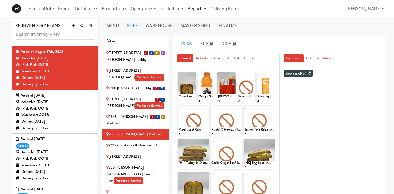
scroll to position [74, 0]
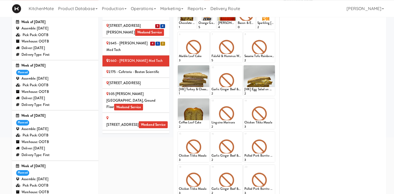
click at [141, 42] on div "2645 - Baylis Med Tech" at bounding box center [135, 46] width 59 height 13
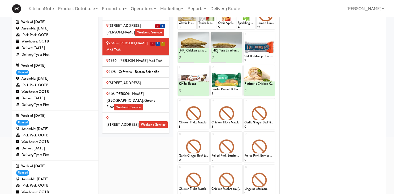
click at [153, 58] on div "2660 - Baylis Med Tech" at bounding box center [135, 61] width 59 height 7
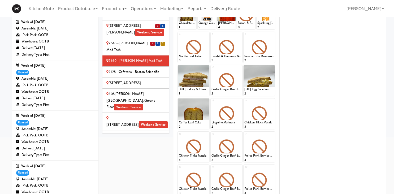
click at [206, 64] on div "1 Chocolate Chip Loaf Cake 1 2 Orange Gatorade Zero 5 3 Patty King Beef Patty 4…" at bounding box center [226, 115] width 98 height 235
click at [207, 66] on icon at bounding box center [207, 68] width 4 height 4
click at [179, 70] on select "- Empty - Amazing Chocolate Chunk Cookie Bacon & Egg Breakfast Wrap Bistro Deli…" at bounding box center [194, 82] width 30 height 25
click option "[HK] Chicken Salad on Multigrain" at bounding box center [0, 0] width 0 height 0
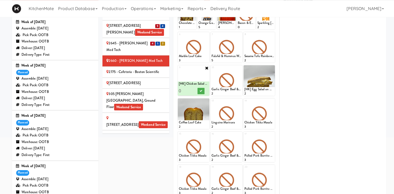
click at [191, 91] on input "0" at bounding box center [186, 91] width 15 height 10
click at [192, 91] on input "0" at bounding box center [186, 91] width 15 height 10
click at [191, 88] on input "0" at bounding box center [186, 91] width 15 height 10
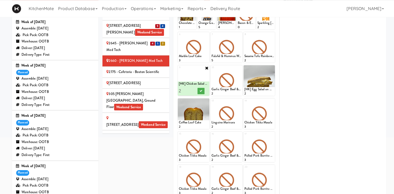
click at [189, 88] on input "2" at bounding box center [186, 91] width 15 height 10
click at [189, 88] on input "3" at bounding box center [186, 91] width 15 height 10
type input "2"
click at [190, 92] on input "2" at bounding box center [186, 91] width 15 height 10
click at [201, 89] on button at bounding box center [201, 91] width 7 height 6
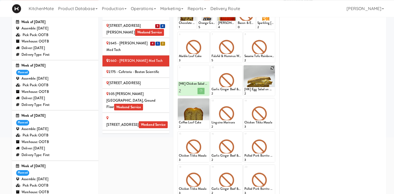
click at [273, 67] on icon at bounding box center [272, 68] width 4 height 4
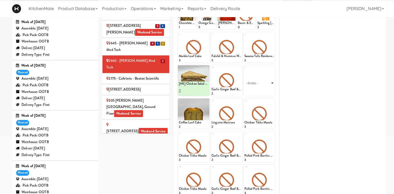
click at [244, 70] on select "- Empty - Amazing Chocolate Chunk Cookie Bacon & Egg Breakfast Wrap Bistro Deli…" at bounding box center [259, 82] width 30 height 25
click option "[HK] Tuna Salad on Multigrain" at bounding box center [0, 0] width 0 height 0
click at [257, 91] on input "0" at bounding box center [251, 91] width 15 height 10
click at [257, 90] on input "1" at bounding box center [251, 91] width 15 height 10
type input "2"
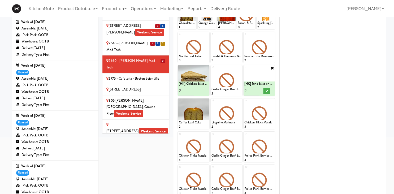
click at [257, 90] on input "2" at bounding box center [251, 91] width 15 height 10
click at [266, 90] on icon at bounding box center [266, 90] width 3 height 3
click at [272, 35] on icon at bounding box center [272, 35] width 4 height 4
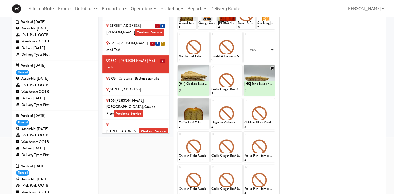
click at [244, 37] on select "- Empty - Amazing Chocolate Chunk Cookie Bacon & Egg Breakfast Wrap Bistro Deli…" at bounding box center [259, 49] width 30 height 25
click option "Bacon & Egg Breakfast Wrap" at bounding box center [0, 0] width 0 height 0
type input "2"
click at [257, 56] on input "2" at bounding box center [251, 58] width 15 height 10
click at [268, 57] on icon at bounding box center [266, 57] width 3 height 3
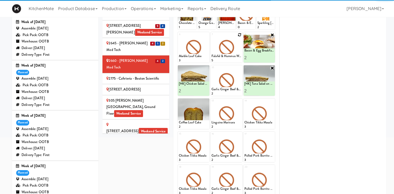
click at [239, 35] on icon at bounding box center [240, 35] width 4 height 4
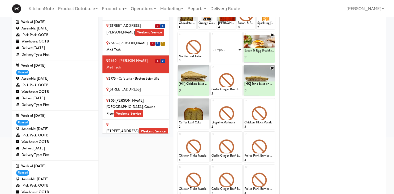
click at [211, 37] on select "- Empty - Amazing Chocolate Chunk Cookie Bacon & Egg Breakfast Wrap Bistro Deli…" at bounding box center [226, 49] width 30 height 25
click option "Maple Bacon with Egg & Cheddar on Sesame Seed Bagel" at bounding box center [0, 0] width 0 height 0
type input "2"
click at [223, 57] on input "2" at bounding box center [218, 58] width 15 height 10
click at [232, 56] on button at bounding box center [233, 58] width 7 height 6
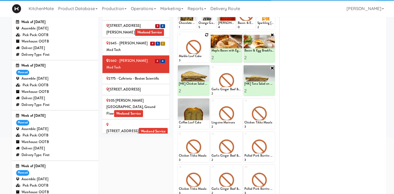
click at [206, 35] on icon at bounding box center [207, 35] width 4 height 4
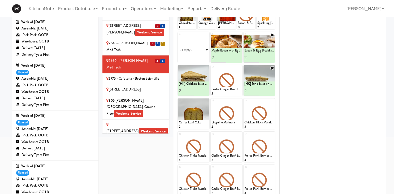
click at [179, 37] on select "- Empty - Amazing Chocolate Chunk Cookie Bacon & Egg Breakfast Wrap Bistro Deli…" at bounding box center [194, 49] width 30 height 25
click option "Rotisserie Chicken Chipotle Wrap" at bounding box center [0, 0] width 0 height 0
click at [190, 57] on input "2" at bounding box center [186, 58] width 15 height 10
type input "3"
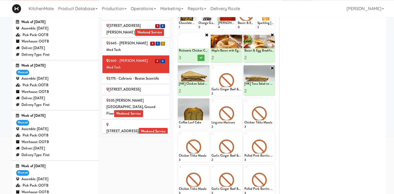
click at [190, 57] on input "3" at bounding box center [186, 58] width 15 height 10
click at [200, 59] on button at bounding box center [201, 58] width 7 height 6
click at [241, 68] on icon at bounding box center [240, 68] width 4 height 4
click at [227, 102] on div at bounding box center [227, 113] width 32 height 31
click at [211, 70] on select "- Empty - Amazing Chocolate Chunk Cookie Bacon & Egg Breakfast Wrap Bistro Deli…" at bounding box center [226, 82] width 30 height 25
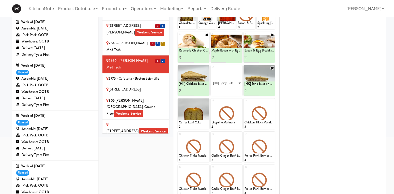
click option "[HK] Spicy Buffalo Chicken Wrap" at bounding box center [0, 0] width 0 height 0
type input "2"
click at [225, 90] on input "2" at bounding box center [218, 91] width 15 height 10
click at [231, 89] on button at bounding box center [233, 91] width 7 height 6
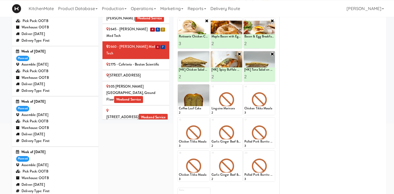
scroll to position [88, 0]
click at [207, 85] on icon at bounding box center [207, 87] width 4 height 4
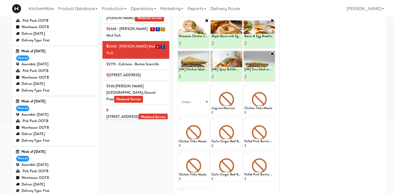
click at [179, 89] on select "- Empty - Amazing Chocolate Chunk Cookie Bacon & Egg Breakfast Wrap Bistro Deli…" at bounding box center [194, 101] width 30 height 25
click option "Chocolate Chip Loaf Cake" at bounding box center [0, 0] width 0 height 0
click at [191, 108] on input "2" at bounding box center [186, 110] width 15 height 10
click at [191, 108] on input "3" at bounding box center [186, 110] width 15 height 10
type input "4"
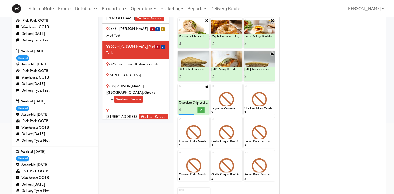
click at [191, 108] on input "4" at bounding box center [186, 110] width 15 height 10
click at [200, 107] on button at bounding box center [201, 110] width 7 height 6
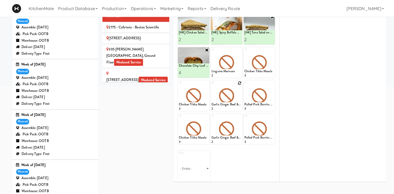
scroll to position [0, 0]
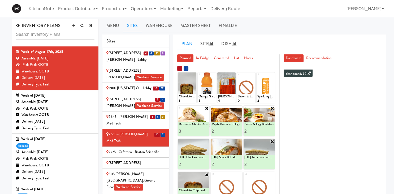
click at [150, 149] on div "2775 - Cafeteria - Boston Scientific" at bounding box center [135, 152] width 59 height 7
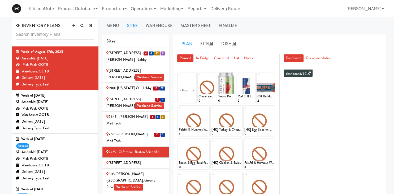
click at [210, 111] on div "6 Falafel & Hummus Wrap 3 7 [HK] Turkey & Cheese Multigrain 0 8 [HK] Egg Salad …" at bounding box center [226, 121] width 97 height 31
click at [208, 110] on div at bounding box center [194, 121] width 32 height 31
click at [206, 109] on icon at bounding box center [207, 108] width 4 height 4
click at [179, 111] on select "- Empty - Amazing Chocolate Chunk Cookie Bacon & Egg Breakfast Wrap Bistro Deli…" at bounding box center [194, 123] width 30 height 25
click option "Freshii Peanut Butter Energii Bites" at bounding box center [0, 0] width 0 height 0
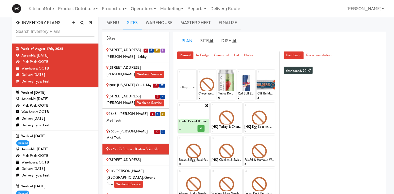
scroll to position [3, 0]
click at [208, 106] on icon at bounding box center [207, 105] width 4 height 4
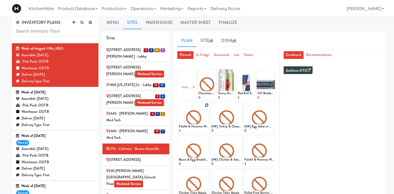
click at [209, 107] on div at bounding box center [194, 117] width 32 height 31
click at [208, 108] on div at bounding box center [194, 117] width 32 height 31
click at [206, 106] on icon at bounding box center [207, 105] width 4 height 4
click at [179, 107] on select "- Empty - Amazing Chocolate Chunk Cookie Bacon & Egg Breakfast Wrap Bistro Deli…" at bounding box center [194, 119] width 30 height 25
click option "[HK] Tuna Salad on Multigrain" at bounding box center [0, 0] width 0 height 0
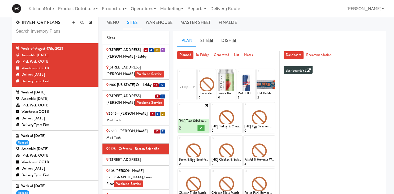
type input "2"
click at [189, 128] on input "2" at bounding box center [186, 128] width 15 height 10
click at [198, 127] on button at bounding box center [201, 128] width 7 height 6
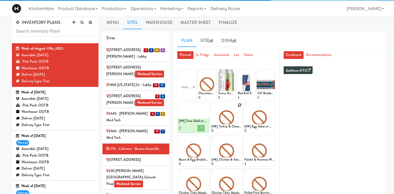
click at [241, 105] on icon at bounding box center [240, 105] width 4 height 4
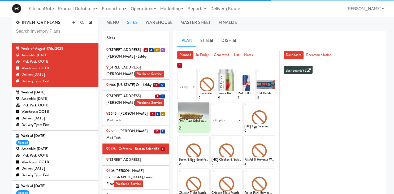
click at [211, 107] on select "- Empty - Amazing Chocolate Chunk Cookie Bacon & Egg Breakfast Wrap Bistro Deli…" at bounding box center [226, 119] width 30 height 25
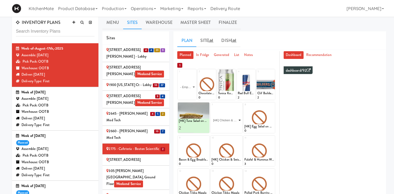
click option "[HK] Chicken & Swiss Cheese On Focaccia" at bounding box center [0, 0] width 0 height 0
type input "1"
click at [240, 104] on icon at bounding box center [239, 105] width 4 height 4
click at [238, 105] on icon at bounding box center [240, 105] width 4 height 4
click at [211, 107] on select "- Empty - Amazing Chocolate Chunk Cookie Bacon & Egg Breakfast Wrap Bistro Deli…" at bounding box center [226, 119] width 30 height 25
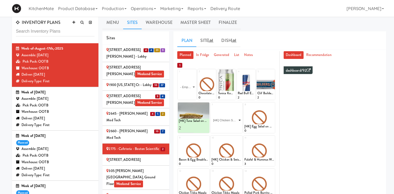
click option "[HK] Chicken Salad on Multigrain" at bounding box center [0, 0] width 0 height 0
click at [223, 129] on input "0" at bounding box center [218, 128] width 15 height 10
click at [224, 126] on input "1" at bounding box center [218, 128] width 15 height 10
type input "2"
click at [224, 126] on input "2" at bounding box center [218, 128] width 15 height 10
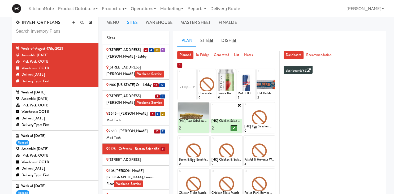
click at [234, 128] on icon at bounding box center [233, 128] width 3 height 3
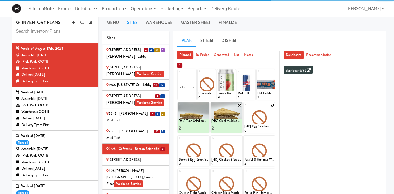
click at [273, 106] on icon at bounding box center [272, 105] width 4 height 4
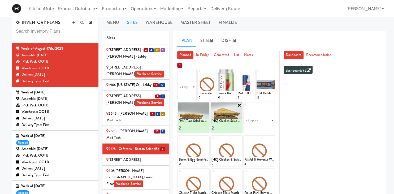
click at [244, 107] on select "- Empty - Amazing Chocolate Chunk Cookie Bacon & Egg Breakfast Wrap Bistro Deli…" at bounding box center [259, 119] width 30 height 25
click option "Bacon & Egg Breakfast Wrap" at bounding box center [0, 0] width 0 height 0
click at [256, 125] on input "1" at bounding box center [251, 128] width 15 height 10
type input "2"
click at [256, 128] on input "2" at bounding box center [251, 128] width 15 height 10
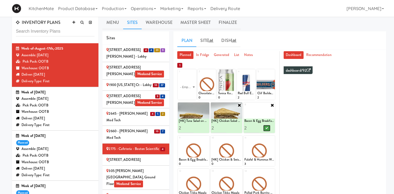
click at [265, 128] on icon at bounding box center [266, 128] width 3 height 3
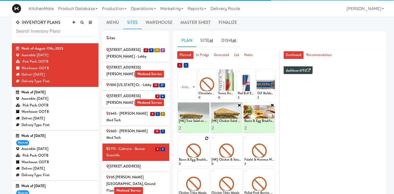
click at [206, 138] on icon at bounding box center [207, 138] width 4 height 4
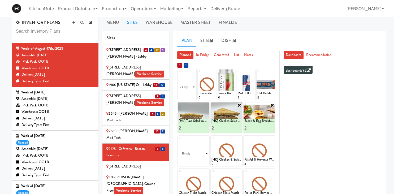
click at [179, 141] on select "- Empty - Amazing Chocolate Chunk Cookie Bacon & Egg Breakfast Wrap Bistro Deli…" at bounding box center [194, 153] width 30 height 25
click option "Maple Bacon with Egg & Cheddar on Sesame Seed Bagel" at bounding box center [0, 0] width 0 height 0
type input "2"
click at [191, 161] on input "2" at bounding box center [186, 161] width 15 height 10
click at [205, 161] on div at bounding box center [201, 161] width 15 height 10
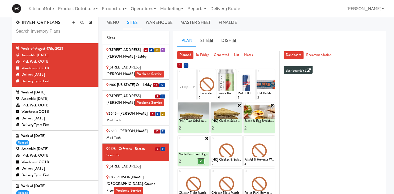
click at [201, 161] on icon at bounding box center [201, 161] width 3 height 3
click at [242, 139] on div at bounding box center [227, 151] width 32 height 31
click at [241, 139] on icon at bounding box center [240, 138] width 4 height 4
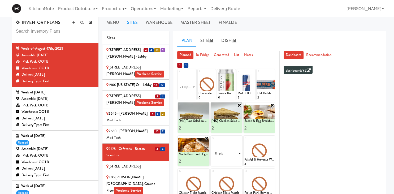
click at [211, 141] on select "- Empty - Amazing Chocolate Chunk Cookie Bacon & Egg Breakfast Wrap Bistro Deli…" at bounding box center [226, 153] width 30 height 25
click option "Rotisserie Chicken Chipotle Wrap" at bounding box center [0, 0] width 0 height 0
type input "2"
click at [223, 159] on input "2" at bounding box center [218, 161] width 15 height 10
click at [236, 160] on button at bounding box center [233, 161] width 7 height 6
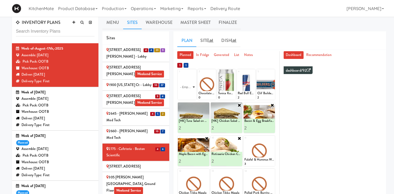
click at [179, 74] on select "- Empty - Amazing Chocolate Chunk Cookie Bacon & Egg Breakfast Wrap Bistro Deli…" at bounding box center [187, 86] width 17 height 25
click option "Classic Hummus With Crackers" at bounding box center [0, 0] width 0 height 0
click at [185, 93] on input "2" at bounding box center [183, 95] width 8 height 10
click at [185, 93] on input "3" at bounding box center [183, 95] width 8 height 10
type input "4"
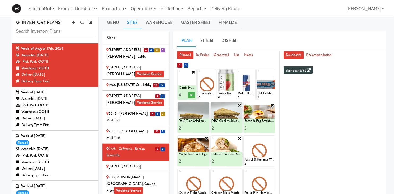
click at [185, 93] on input "4" at bounding box center [183, 95] width 8 height 10
click at [191, 96] on icon at bounding box center [191, 94] width 3 height 3
click at [215, 72] on div at bounding box center [207, 84] width 18 height 31
click at [214, 72] on icon at bounding box center [213, 72] width 4 height 4
click at [198, 74] on select "- Empty - Amazing Chocolate Chunk Cookie Bacon & Egg Breakfast Wrap Bistro Deli…" at bounding box center [206, 86] width 17 height 25
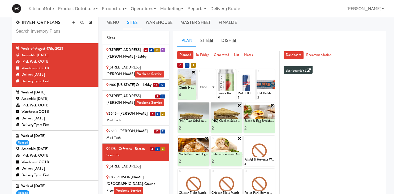
click option "Chocolate Chip Loaf Cake" at bounding box center [0, 0] width 0 height 0
click at [204, 94] on input "2" at bounding box center [202, 95] width 8 height 10
click at [204, 94] on input "3" at bounding box center [202, 95] width 8 height 10
type input "4"
click at [204, 94] on input "4" at bounding box center [202, 95] width 8 height 10
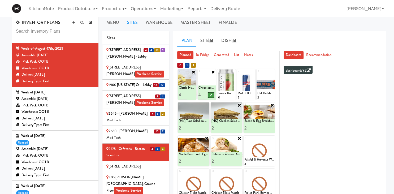
click at [212, 93] on icon at bounding box center [211, 94] width 3 height 3
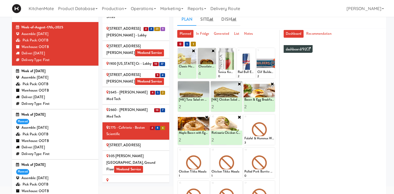
click at [270, 86] on div at bounding box center [260, 96] width 32 height 31
click at [271, 84] on icon at bounding box center [272, 84] width 4 height 4
click at [271, 118] on icon at bounding box center [272, 117] width 4 height 4
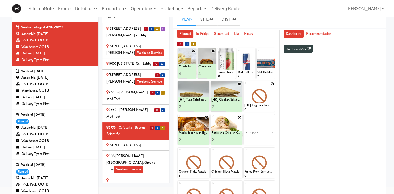
click at [272, 116] on div "11 - Empty - Amazing Chocolate Chunk Cookie Bacon & Egg Breakfast Wrap Bistro D…" at bounding box center [260, 129] width 32 height 31
click at [244, 119] on select "- Empty - Amazing Chocolate Chunk Cookie Bacon & Egg Breakfast Wrap Bistro Deli…" at bounding box center [259, 131] width 30 height 25
click option "Bacon & Egg Breakfast Wrap" at bounding box center [0, 0] width 0 height 0
type input "2"
click at [257, 137] on input "2" at bounding box center [251, 140] width 15 height 10
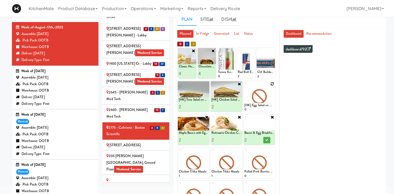
click at [271, 142] on div at bounding box center [266, 140] width 15 height 10
click at [269, 141] on button at bounding box center [266, 140] width 7 height 6
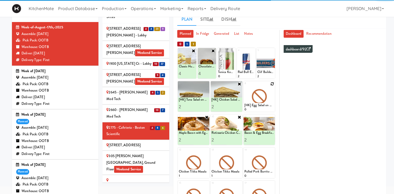
click at [272, 83] on icon at bounding box center [272, 84] width 4 height 4
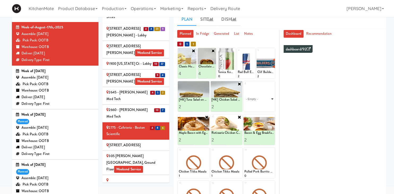
click at [244, 86] on select "- Empty - Amazing Chocolate Chunk Cookie Bacon & Egg Breakfast Wrap Bistro Deli…" at bounding box center [259, 98] width 30 height 25
click option "Clif Builders proteins Bar Chocolate Mint" at bounding box center [0, 0] width 0 height 0
click at [256, 108] on input "0" at bounding box center [251, 107] width 15 height 10
click at [257, 107] on input "0" at bounding box center [251, 107] width 15 height 10
click at [257, 106] on input "1" at bounding box center [251, 107] width 15 height 10
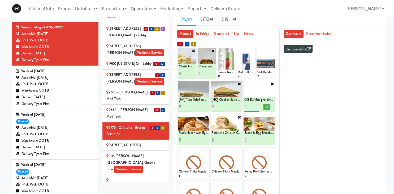
click at [257, 106] on input "2" at bounding box center [251, 107] width 15 height 10
click at [257, 106] on input "3" at bounding box center [251, 107] width 15 height 10
click at [257, 106] on input "4" at bounding box center [251, 107] width 15 height 10
type input "5"
click at [257, 106] on input "5" at bounding box center [251, 107] width 15 height 10
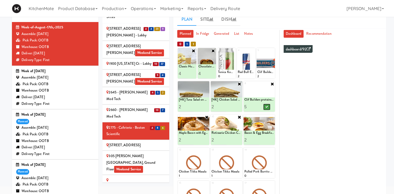
click at [266, 105] on icon at bounding box center [266, 106] width 3 height 3
click at [143, 142] on div "2 Lansing Square" at bounding box center [135, 145] width 59 height 7
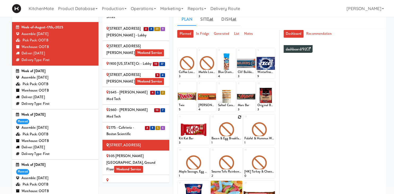
click at [239, 118] on icon at bounding box center [240, 117] width 4 height 4
click at [211, 119] on select "- Empty - Amazing Chocolate Chunk Cookie Bacon & Egg Breakfast Wrap Bistro Deli…" at bounding box center [226, 131] width 30 height 25
click option "[HK] Everything Bagel with Cream Cheese" at bounding box center [0, 0] width 0 height 0
type input "2"
click at [222, 139] on input "2" at bounding box center [218, 140] width 15 height 10
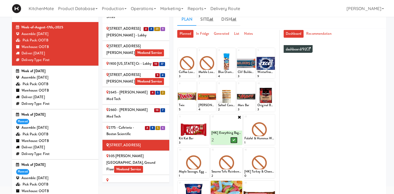
click at [234, 141] on icon at bounding box center [233, 140] width 3 height 3
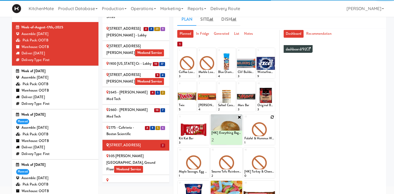
click at [272, 117] on icon at bounding box center [272, 117] width 4 height 4
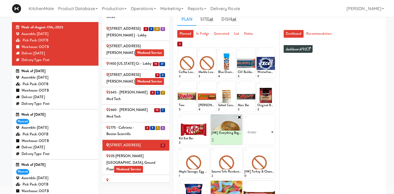
click at [244, 119] on select "- Empty - Amazing Chocolate Chunk Cookie Bacon & Egg Breakfast Wrap Bistro Deli…" at bounding box center [259, 131] width 30 height 25
click option "[HK] Tuna Salad on Multigrain" at bounding box center [0, 0] width 0 height 0
click at [255, 143] on input "1" at bounding box center [251, 140] width 15 height 10
type input "2"
click at [258, 139] on input "2" at bounding box center [251, 140] width 15 height 10
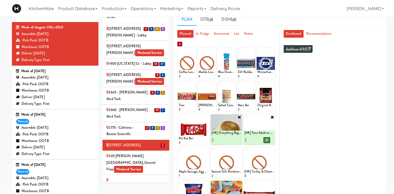
click at [265, 140] on button at bounding box center [266, 140] width 7 height 6
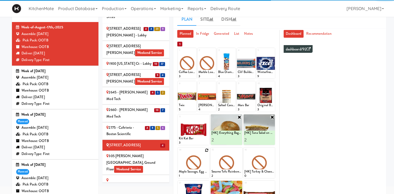
click at [206, 151] on icon at bounding box center [207, 150] width 4 height 4
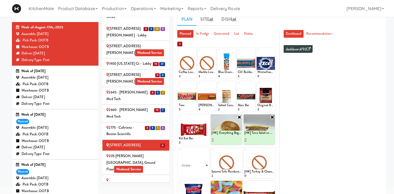
click at [179, 153] on select "- Empty - Amazing Chocolate Chunk Cookie Bacon & Egg Breakfast Wrap Bistro Deli…" at bounding box center [194, 165] width 30 height 25
click option "[HK] Chicken Salad on Multigrain" at bounding box center [0, 0] width 0 height 0
type input "2"
click at [191, 172] on input "2" at bounding box center [186, 173] width 15 height 10
click at [199, 172] on button at bounding box center [201, 173] width 7 height 6
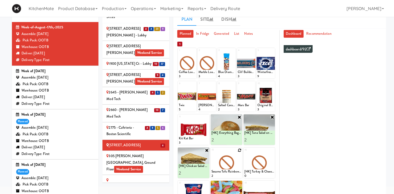
click at [239, 151] on icon at bounding box center [240, 150] width 4 height 4
click at [240, 180] on div "1 Coffee Loaf Cake 3 2 Marble Loaf Cake 3 3 Blue Diamond Roasted Salted Almonds…" at bounding box center [226, 164] width 98 height 235
click at [211, 153] on select "- Empty - Amazing Chocolate Chunk Cookie Bacon & Egg Breakfast Wrap Bistro Deli…" at bounding box center [226, 165] width 30 height 25
click option "Rotisserie Chicken Chipotle Wrap" at bounding box center [0, 0] width 0 height 0
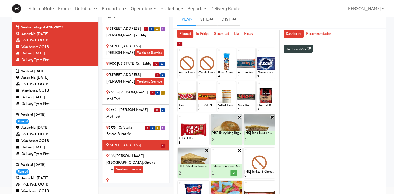
click at [224, 170] on input "1" at bounding box center [218, 173] width 15 height 10
type input "2"
click at [223, 171] on input "2" at bounding box center [218, 173] width 15 height 10
click at [234, 173] on icon at bounding box center [233, 173] width 3 height 3
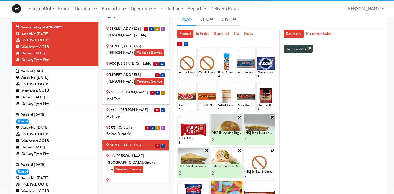
click at [272, 152] on div at bounding box center [260, 163] width 32 height 31
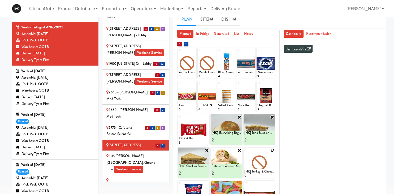
click at [272, 151] on icon at bounding box center [272, 150] width 4 height 4
click at [244, 153] on select "- Empty - Amazing Chocolate Chunk Cookie Bacon & Egg Breakfast Wrap Bistro Deli…" at bounding box center [259, 165] width 30 height 25
click option "[HK] Ham & Cheese Croissant" at bounding box center [0, 0] width 0 height 0
click at [256, 169] on input "1" at bounding box center [251, 173] width 15 height 10
type input "2"
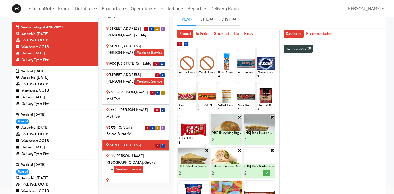
click at [255, 173] on input "2" at bounding box center [251, 173] width 15 height 10
click at [266, 172] on icon at bounding box center [266, 173] width 3 height 3
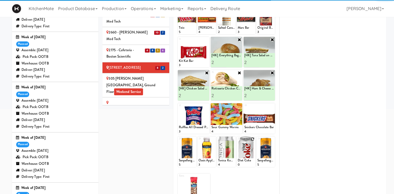
scroll to position [102, 0]
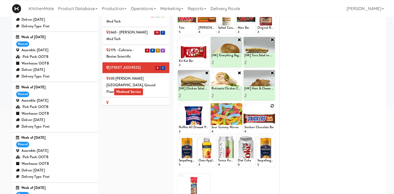
click at [245, 126] on div "Snickers Chocolate Bar" at bounding box center [259, 127] width 30 height 5
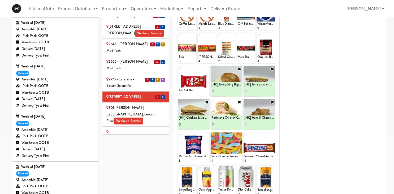
scroll to position [48, 0]
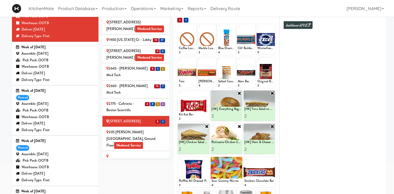
click at [141, 129] on div "305 Milner - West Corridor, Ground Floor Weekend Service" at bounding box center [135, 139] width 59 height 20
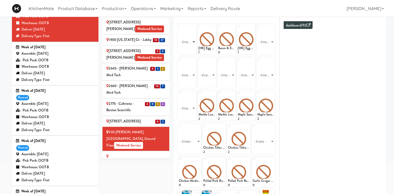
click at [179, 29] on select "- Empty - Amazing Chocolate Chunk Cookie Bacon & Egg Breakfast Wrap Bistro Deli…" at bounding box center [187, 41] width 17 height 25
click option "[HK] Chicken Salad on Multigrain" at bounding box center [0, 0] width 0 height 0
type input "2"
click at [185, 48] on input "2" at bounding box center [183, 50] width 8 height 10
click at [189, 49] on button at bounding box center [191, 50] width 7 height 6
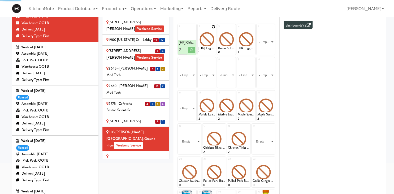
click at [213, 27] on icon at bounding box center [213, 27] width 4 height 4
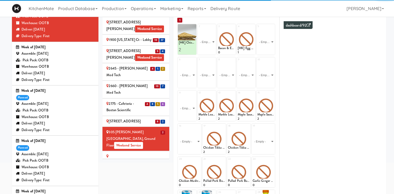
click at [215, 42] on div "- Empty - Amazing Chocolate Chunk Cookie Bacon & Egg Breakfast Wrap Bistro Deli…" at bounding box center [207, 41] width 18 height 25
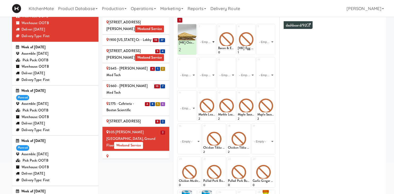
click at [198, 29] on select "- Empty - Amazing Chocolate Chunk Cookie Bacon & Egg Breakfast Wrap Bistro Deli…" at bounding box center [206, 41] width 17 height 25
click option "[HK] Tuna Salad on Multigrain" at bounding box center [0, 0] width 0 height 0
click at [203, 47] on input "1" at bounding box center [202, 50] width 8 height 10
click at [203, 49] on input "2" at bounding box center [202, 50] width 8 height 10
type input "3"
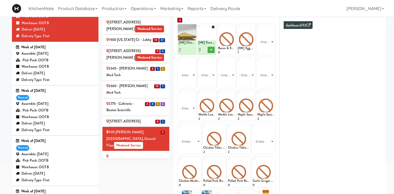
click at [203, 49] on input "3" at bounding box center [202, 50] width 8 height 10
click at [210, 50] on icon at bounding box center [211, 49] width 3 height 3
click at [234, 28] on icon at bounding box center [233, 27] width 4 height 4
click at [218, 29] on select "- Empty - Amazing Chocolate Chunk Cookie Bacon & Egg Breakfast Wrap Bistro Deli…" at bounding box center [226, 41] width 17 height 25
click option "Rotisserie Chicken Chipotle Wrap" at bounding box center [0, 0] width 0 height 0
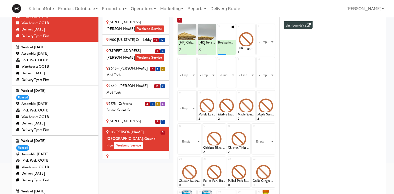
type input "1"
type input "3"
click at [231, 53] on div at bounding box center [230, 50] width 8 height 10
click at [231, 50] on icon at bounding box center [231, 49] width 3 height 3
click at [253, 26] on icon at bounding box center [253, 27] width 4 height 4
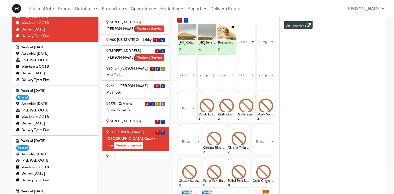
click at [238, 29] on select "- Empty - Amazing Chocolate Chunk Cookie Bacon & Egg Breakfast Wrap Bistro Deli…" at bounding box center [246, 41] width 17 height 25
click option "Bacon & Egg Breakfast Wrap" at bounding box center [0, 0] width 0 height 0
type input "2"
click at [244, 48] on input "2" at bounding box center [242, 50] width 8 height 10
click at [251, 49] on icon at bounding box center [250, 49] width 3 height 3
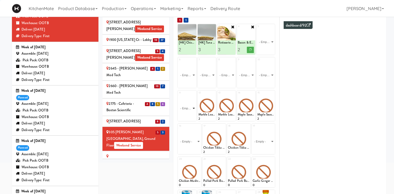
click at [179, 96] on select "- Empty - Amazing Chocolate Chunk Cookie Bacon & Egg Breakfast Wrap Bistro Deli…" at bounding box center [187, 108] width 17 height 25
click option "Chicken Caesar Wrap" at bounding box center [0, 0] width 0 height 0
click at [195, 96] on div at bounding box center [187, 105] width 18 height 31
click at [195, 94] on icon at bounding box center [194, 93] width 4 height 4
click at [192, 108] on div "Loading..." at bounding box center [187, 105] width 18 height 31
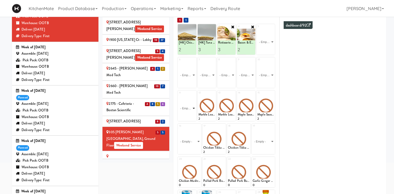
click at [179, 96] on select "- Empty - Amazing Chocolate Chunk Cookie Bacon & Egg Breakfast Wrap Bistro Deli…" at bounding box center [187, 108] width 17 height 25
click option "Chocolate Chip Loaf Cake" at bounding box center [0, 0] width 0 height 0
type input "4"
click at [192, 116] on icon at bounding box center [191, 116] width 3 height 3
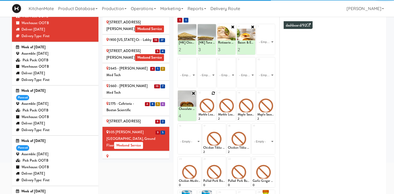
click at [214, 94] on icon at bounding box center [213, 93] width 4 height 4
click at [198, 96] on select "- Empty - Amazing Chocolate Chunk Cookie Bacon & Egg Breakfast Wrap Bistro Deli…" at bounding box center [206, 108] width 17 height 25
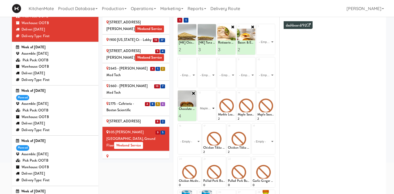
click option "Maple Bacon with Egg & Cheddar on Sesame Seed Bagel" at bounding box center [0, 0] width 0 height 0
click at [218, 62] on select "- Empty - Amazing Chocolate Chunk Cookie Bacon & Egg Breakfast Wrap Bistro Deli…" at bounding box center [226, 74] width 17 height 25
click at [211, 94] on div at bounding box center [207, 105] width 18 height 31
click at [212, 92] on icon at bounding box center [213, 93] width 4 height 4
click at [209, 105] on div "Loading..." at bounding box center [207, 105] width 18 height 31
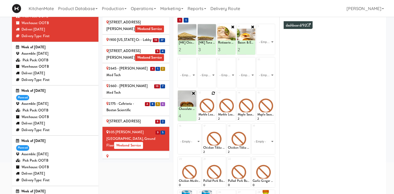
click at [213, 91] on icon at bounding box center [213, 93] width 4 height 4
click at [198, 96] on select "- Empty - Amazing Chocolate Chunk Cookie Bacon & Egg Breakfast Wrap Bistro Deli…" at bounding box center [206, 108] width 17 height 25
type input "4"
click at [211, 117] on icon at bounding box center [211, 116] width 3 height 3
click at [234, 93] on icon at bounding box center [233, 93] width 4 height 4
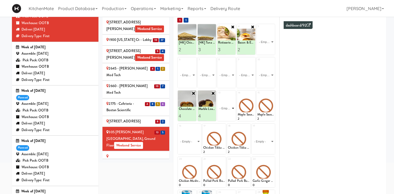
click at [218, 96] on select "- Empty - Amazing Chocolate Chunk Cookie Bacon & Egg Breakfast Wrap Bistro Deli…" at bounding box center [226, 108] width 17 height 25
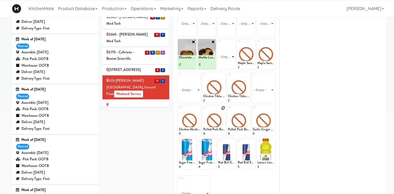
scroll to position [100, 0]
click at [193, 140] on icon at bounding box center [194, 141] width 4 height 4
click at [179, 143] on select "- Empty - Amazing Chocolate Chunk Cookie Bacon & Egg Breakfast Wrap Bistro Deli…" at bounding box center [187, 155] width 17 height 25
click option "Tonica Kombucha [PERSON_NAME] Bounce" at bounding box center [0, 0] width 0 height 0
type input "5"
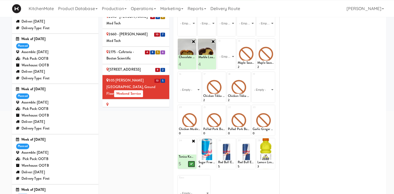
click at [193, 164] on button at bounding box center [191, 164] width 7 height 6
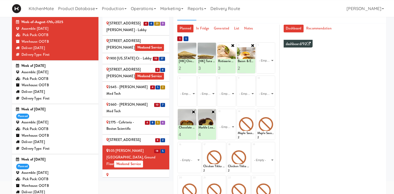
click at [132, 172] on div "315 Front St - Fridge Weekend Service" at bounding box center [135, 178] width 59 height 13
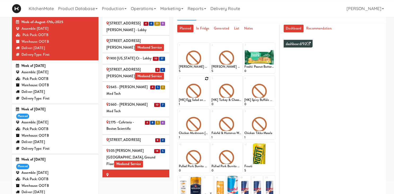
click at [206, 79] on icon at bounding box center [207, 79] width 4 height 4
click at [179, 81] on select "- Empty - Amazing Chocolate Chunk Cookie Bacon & Egg Breakfast Wrap Bistro Deli…" at bounding box center [194, 93] width 30 height 25
click option "Rotisserie Chicken Chipotle Wrap" at bounding box center [0, 0] width 0 height 0
click at [193, 100] on input "2" at bounding box center [186, 102] width 15 height 10
type input "3"
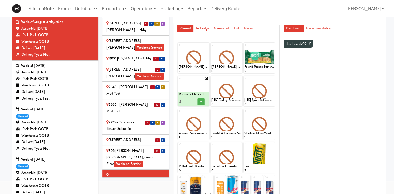
click at [193, 100] on input "3" at bounding box center [186, 102] width 15 height 10
click at [204, 98] on button at bounding box center [201, 101] width 7 height 6
click at [239, 79] on icon at bounding box center [240, 79] width 4 height 4
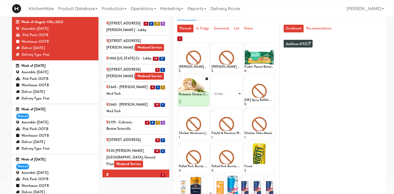
click at [211, 81] on select "- Empty - Amazing Chocolate Chunk Cookie Bacon & Egg Breakfast Wrap Bistro Deli…" at bounding box center [226, 93] width 30 height 25
click option "Bacon & Egg Breakfast Wrap" at bounding box center [0, 0] width 0 height 0
type input "2"
click at [226, 100] on input "2" at bounding box center [218, 102] width 15 height 10
click at [231, 100] on button at bounding box center [233, 101] width 7 height 6
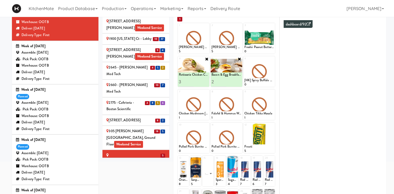
scroll to position [14, 0]
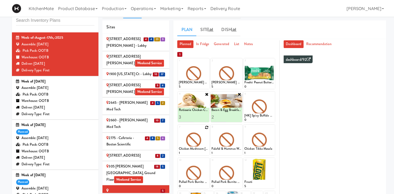
click at [206, 129] on div at bounding box center [194, 140] width 32 height 31
click at [205, 126] on icon at bounding box center [207, 128] width 4 height 4
click at [179, 130] on select "- Empty - Amazing Chocolate Chunk Cookie Bacon & Egg Breakfast Wrap Bistro Deli…" at bounding box center [194, 142] width 30 height 25
click option "[HK] Chicken Salad on Multigrain" at bounding box center [0, 0] width 0 height 0
type input "2"
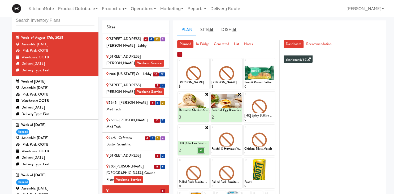
click at [203, 150] on button at bounding box center [201, 150] width 7 height 6
click at [239, 127] on icon at bounding box center [240, 128] width 4 height 4
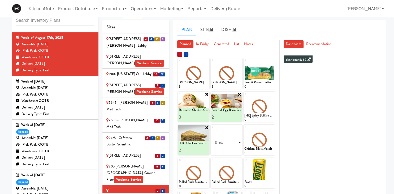
click at [211, 130] on select "- Empty - Amazing Chocolate Chunk Cookie Bacon & Egg Breakfast Wrap Bistro Deli…" at bounding box center [226, 142] width 30 height 25
click option "[HK] Tuna Salad on Multigrain" at bounding box center [0, 0] width 0 height 0
type input "2"
click at [223, 149] on input "2" at bounding box center [218, 150] width 15 height 10
click at [234, 149] on icon at bounding box center [233, 150] width 3 height 3
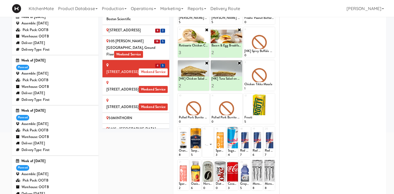
scroll to position [61, 0]
click at [154, 79] on div "315 Front St - Pantry Weekend Service" at bounding box center [135, 85] width 59 height 13
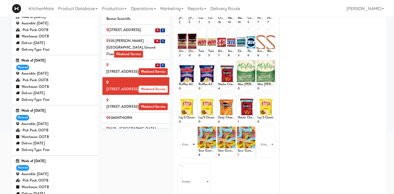
click at [179, 132] on select "- Empty - Amazing Chocolate Chunk Cookie Bacon & Egg Breakfast Wrap Bistro Deli…" at bounding box center [187, 144] width 17 height 25
type input "6"
click at [192, 151] on icon at bounding box center [191, 152] width 3 height 3
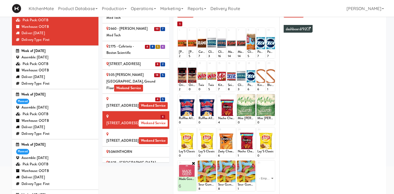
click at [172, 42] on div "Sites 4 4 23 9 100 Sheppard Ave - Lobby 110 Sheppard Ave E Weekend Service 10 3…" at bounding box center [137, 78] width 71 height 177
click at [152, 131] on div "325 Front St - Lobby Weekend Service" at bounding box center [135, 137] width 59 height 13
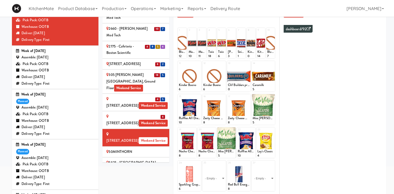
click at [132, 149] on div "50MINTHORN" at bounding box center [135, 152] width 59 height 7
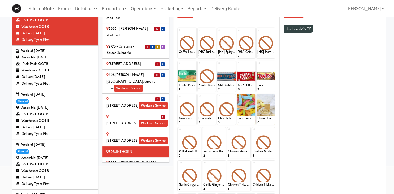
click at [213, 27] on div "1 Coffee Loaf Cake 3 2 [HK] Turkey & Cheese Multigrain 1 3 [HK] Spicy Buffalo C…" at bounding box center [226, 144] width 98 height 235
click at [213, 29] on icon at bounding box center [213, 31] width 4 height 4
click at [198, 33] on select "- Empty - Amazing Chocolate Chunk Cookie Bacon & Egg Breakfast Wrap Bistro Deli…" at bounding box center [206, 45] width 17 height 25
click option "[HK] Chicken & Swiss Cheese On Focaccia" at bounding box center [0, 0] width 0 height 0
click at [224, 121] on div "Chocolate Milk Tetra Pack 3" at bounding box center [226, 120] width 18 height 9
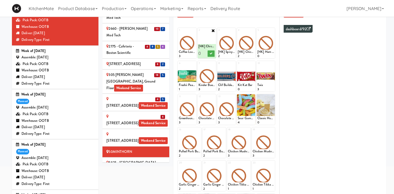
click at [204, 53] on input "0" at bounding box center [202, 54] width 8 height 10
click at [204, 52] on input "2" at bounding box center [202, 54] width 8 height 10
click at [204, 52] on input "3" at bounding box center [202, 54] width 8 height 10
click at [205, 55] on input "3" at bounding box center [202, 54] width 8 height 10
click at [205, 56] on input "3" at bounding box center [202, 54] width 8 height 10
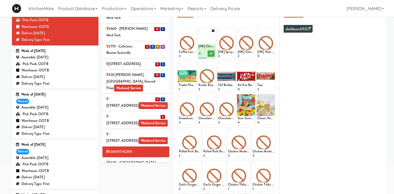
click at [203, 52] on input "4" at bounding box center [202, 54] width 8 height 10
type input "2"
click at [211, 52] on button at bounding box center [211, 53] width 7 height 6
click at [272, 29] on icon at bounding box center [272, 31] width 4 height 4
click at [257, 33] on select "- Empty - Amazing Chocolate Chunk Cookie Bacon & Egg Breakfast Wrap Bistro Deli…" at bounding box center [265, 45] width 17 height 25
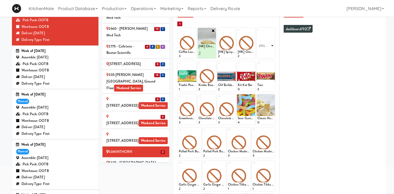
click option "[HK] Ham & Cheese on Multigrain" at bounding box center [0, 0] width 0 height 0
type input "2"
click at [267, 53] on button at bounding box center [270, 53] width 7 height 6
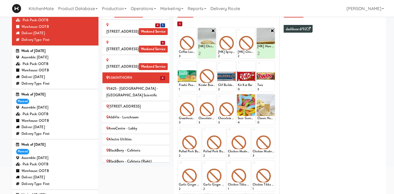
scroll to position [137, 0]
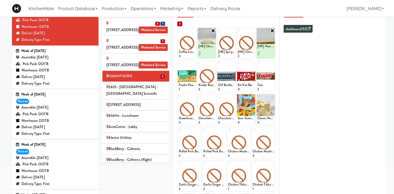
click at [149, 84] on div "5825 - Creekside Commons - Boston Scientific" at bounding box center [135, 90] width 59 height 13
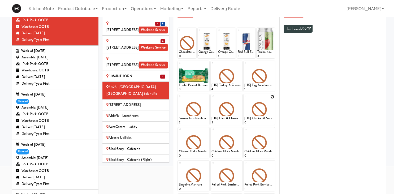
click at [272, 97] on icon at bounding box center [272, 97] width 4 height 4
click at [244, 99] on select "- Empty - Amazing Chocolate Chunk Cookie Bacon & Egg Breakfast Wrap Bistro Deli…" at bounding box center [259, 111] width 30 height 25
type input "7"
click at [269, 120] on button at bounding box center [266, 120] width 7 height 6
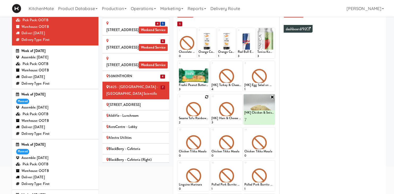
click at [205, 97] on div at bounding box center [194, 109] width 32 height 31
click at [208, 96] on icon at bounding box center [207, 97] width 4 height 4
click at [179, 99] on select "- Empty - Amazing Chocolate Chunk Cookie Bacon & Egg Breakfast Wrap Bistro Deli…" at bounding box center [194, 111] width 30 height 25
click option "[HK] Turkey & Cheese Multigrain" at bounding box center [0, 0] width 0 height 0
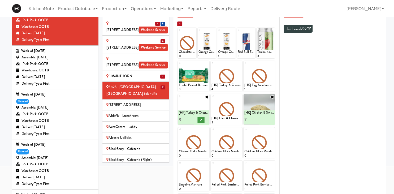
type input "8"
click at [200, 122] on button at bounding box center [201, 120] width 7 height 6
click at [240, 64] on icon at bounding box center [240, 64] width 4 height 4
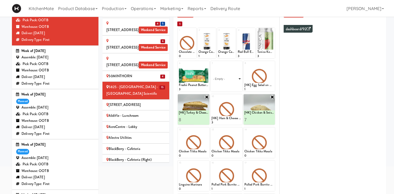
click at [211, 66] on select "- Empty - Amazing Chocolate Chunk Cookie Bacon & Egg Breakfast Wrap Bistro Deli…" at bounding box center [226, 78] width 30 height 25
click at [261, 75] on div at bounding box center [260, 76] width 32 height 31
click at [271, 63] on icon at bounding box center [272, 64] width 4 height 4
click at [244, 66] on select "- Empty - Amazing Chocolate Chunk Cookie Bacon & Egg Breakfast Wrap Bistro Deli…" at bounding box center [259, 78] width 30 height 25
click option "[HK] Chicken Salad on Multigrain" at bounding box center [0, 0] width 0 height 0
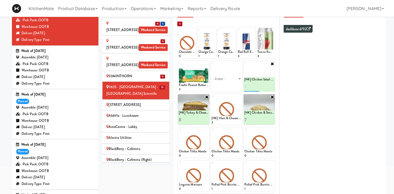
type input "1"
type input "8"
click at [268, 87] on icon at bounding box center [266, 86] width 3 height 3
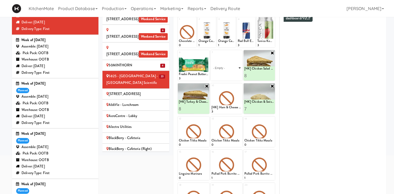
click at [211, 55] on select "- Empty - Amazing Chocolate Chunk Cookie Bacon & Egg Breakfast Wrap Bistro Deli…" at bounding box center [226, 67] width 30 height 25
click option "[HK] Turkey Club Wrap" at bounding box center [0, 0] width 0 height 0
type input "6"
click at [233, 76] on icon at bounding box center [233, 75] width 3 height 3
click at [205, 85] on icon at bounding box center [207, 86] width 4 height 4
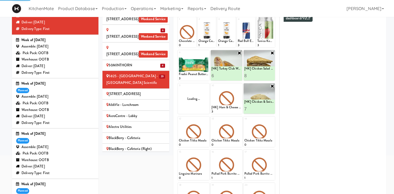
click at [202, 96] on div "Loading..." at bounding box center [194, 98] width 32 height 31
click at [204, 93] on div at bounding box center [194, 98] width 32 height 31
click at [205, 87] on div at bounding box center [194, 98] width 32 height 31
click at [205, 88] on div at bounding box center [194, 98] width 32 height 31
click at [206, 86] on icon at bounding box center [207, 86] width 4 height 4
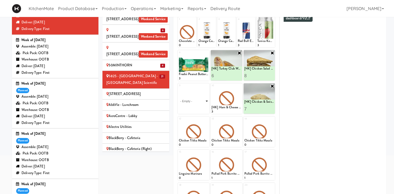
click at [179, 88] on select "- Empty - Amazing Chocolate Chunk Cookie Bacon & Egg Breakfast Wrap Bistro Deli…" at bounding box center [194, 100] width 30 height 25
click option "[HK] Tuna Salad on Multigrain" at bounding box center [0, 0] width 0 height 0
type input "8"
click at [203, 110] on button at bounding box center [201, 109] width 7 height 6
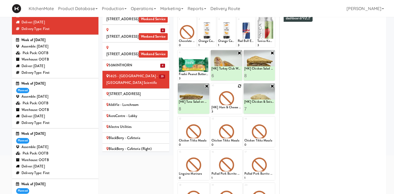
click at [240, 87] on icon at bounding box center [240, 86] width 4 height 4
click at [211, 88] on select "- Empty - Amazing Chocolate Chunk Cookie Bacon & Egg Breakfast Wrap Bistro Deli…" at bounding box center [226, 100] width 30 height 25
click option "Bacon & Egg Breakfast Wrap" at bounding box center [0, 0] width 0 height 0
type input "4"
click at [235, 107] on button at bounding box center [233, 109] width 7 height 6
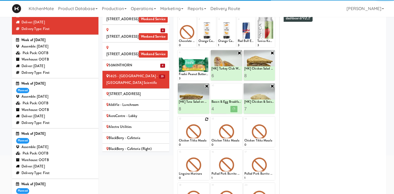
click at [208, 119] on icon at bounding box center [207, 119] width 4 height 4
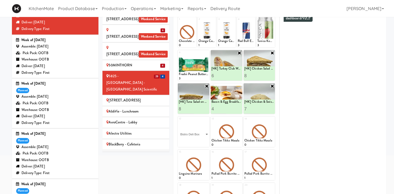
click option "Bistro Deli Box" at bounding box center [0, 0] width 0 height 0
type input "2"
click at [202, 142] on icon at bounding box center [201, 142] width 3 height 3
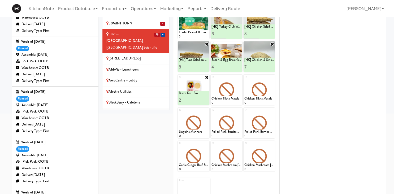
scroll to position [42, 0]
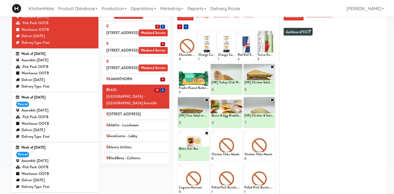
click at [134, 111] on div "6925 Century Avenue" at bounding box center [135, 114] width 59 height 7
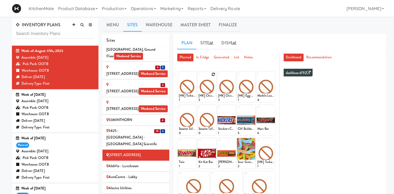
scroll to position [0, 0]
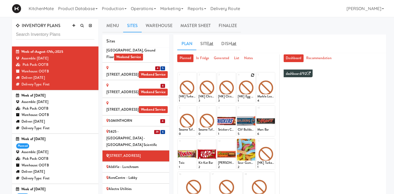
click at [253, 76] on icon at bounding box center [253, 75] width 4 height 4
click at [238, 77] on select "- Empty - Amazing Chocolate Chunk Cookie Bacon & Egg Breakfast Wrap Bistro Deli…" at bounding box center [246, 89] width 17 height 25
click option "[HK] Chicken Salad on Multigrain" at bounding box center [0, 0] width 0 height 0
type input "2"
click at [252, 98] on button at bounding box center [250, 98] width 7 height 6
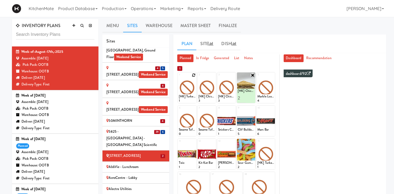
click at [193, 75] on icon at bounding box center [194, 75] width 4 height 4
click at [179, 77] on select "- Empty - Amazing Chocolate Chunk Cookie Bacon & Egg Breakfast Wrap Bistro Deli…" at bounding box center [187, 89] width 17 height 25
click option "[HK] Tuna Salad on Multigrain" at bounding box center [0, 0] width 0 height 0
type input "2"
click at [184, 97] on input "2" at bounding box center [183, 98] width 8 height 10
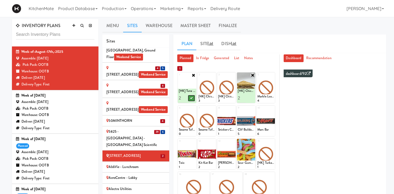
click at [191, 99] on icon at bounding box center [191, 98] width 3 height 3
click at [193, 109] on icon at bounding box center [194, 108] width 4 height 4
click at [179, 111] on select "- Empty - Amazing Chocolate Chunk Cookie Bacon & Egg Breakfast Wrap Bistro Deli…" at bounding box center [187, 123] width 17 height 25
click option "Sesame Tofu Rainbow Bowl" at bounding box center [0, 0] width 0 height 0
click at [183, 129] on input "1" at bounding box center [183, 131] width 8 height 10
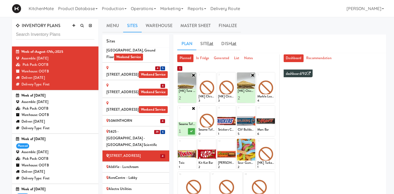
type input "2"
click at [184, 130] on input "2" at bounding box center [183, 131] width 8 height 10
click at [191, 131] on icon at bounding box center [191, 131] width 3 height 3
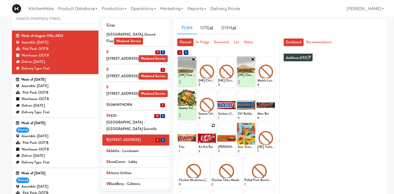
scroll to position [12, 0]
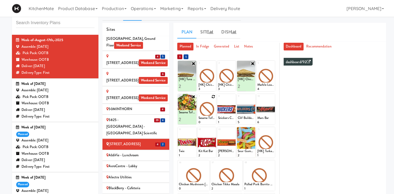
click at [214, 97] on icon at bounding box center [213, 97] width 4 height 4
click at [198, 99] on select "- Empty - Amazing Chocolate Chunk Cookie Bacon & Egg Breakfast Wrap Bistro Deli…" at bounding box center [206, 111] width 17 height 25
click option "Chocolate Chip Loaf Cake" at bounding box center [0, 0] width 0 height 0
type input "4"
click at [211, 118] on button at bounding box center [211, 119] width 7 height 6
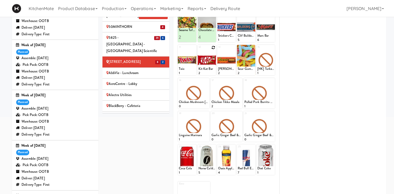
scroll to position [47, 0]
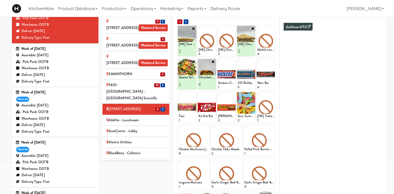
click at [133, 117] on div "AbbVie - Lunchroom" at bounding box center [135, 120] width 59 height 7
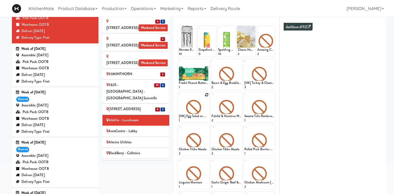
click at [205, 94] on icon at bounding box center [207, 95] width 4 height 4
click at [179, 97] on select "- Empty - Amazing Chocolate Chunk Cookie Bacon & Egg Breakfast Wrap Bistro Deli…" at bounding box center [194, 109] width 30 height 25
click option "[HK] Chicken Salad on Multigrain" at bounding box center [0, 0] width 0 height 0
type input "2"
click at [201, 115] on button at bounding box center [201, 118] width 7 height 6
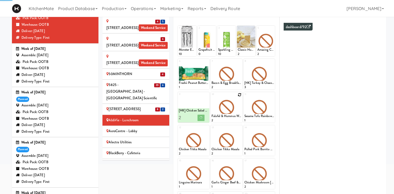
click at [238, 94] on icon at bounding box center [240, 95] width 4 height 4
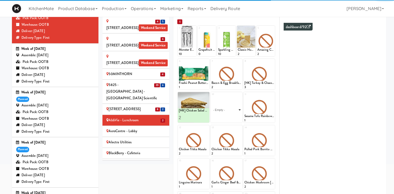
click at [211, 97] on select "- Empty - Amazing Chocolate Chunk Cookie Bacon & Egg Breakfast Wrap Bistro Deli…" at bounding box center [226, 109] width 30 height 25
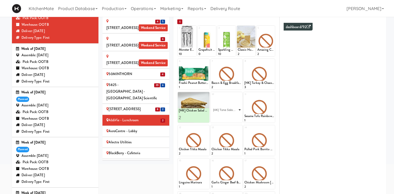
click option "[HK] Tuna Salad on Multigrain" at bounding box center [0, 0] width 0 height 0
type input "2"
click at [224, 116] on input "2" at bounding box center [218, 118] width 15 height 10
click at [235, 118] on icon at bounding box center [233, 117] width 3 height 3
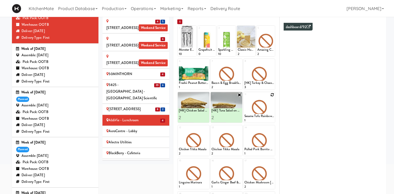
click at [270, 94] on div at bounding box center [260, 107] width 32 height 31
click at [272, 94] on icon at bounding box center [272, 95] width 4 height 4
click at [244, 97] on select "- Empty - Amazing Chocolate Chunk Cookie Bacon & Egg Breakfast Wrap Bistro Deli…" at bounding box center [259, 109] width 30 height 25
click option "Rotisserie Chicken Chipotle Wrap" at bounding box center [0, 0] width 0 height 0
type input "2"
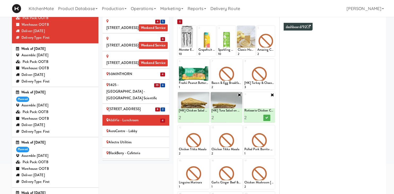
click at [257, 115] on input "2" at bounding box center [251, 118] width 15 height 10
click at [266, 116] on icon at bounding box center [266, 117] width 3 height 3
click at [206, 128] on icon at bounding box center [207, 128] width 4 height 4
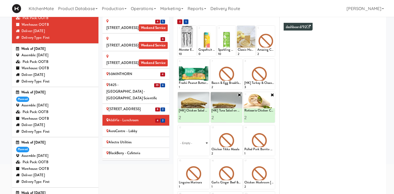
click at [179, 130] on select "- Empty - Amazing Chocolate Chunk Cookie Bacon & Egg Breakfast Wrap Bistro Deli…" at bounding box center [194, 142] width 30 height 25
click option "Sesame Tofu Rainbow Bowl" at bounding box center [0, 0] width 0 height 0
type input "2"
click at [190, 149] on input "2" at bounding box center [186, 151] width 15 height 10
click at [202, 151] on icon at bounding box center [201, 150] width 3 height 3
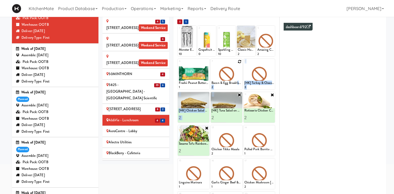
drag, startPoint x: 243, startPoint y: 106, endPoint x: 237, endPoint y: 82, distance: 25.2
click at [237, 82] on div "1 Monster Energy Zero Ultra 10 2 Grapefruit Earl Grey Sparkling Tea 0 3 Sparkli…" at bounding box center [226, 142] width 98 height 235
click at [219, 81] on div "Bacon & Egg Breakfast Wrap" at bounding box center [226, 83] width 30 height 5
click at [144, 128] on div "AeroCentre - Lobby" at bounding box center [135, 131] width 59 height 7
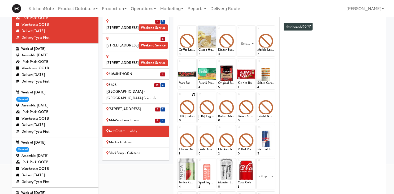
click at [194, 94] on icon at bounding box center [194, 95] width 4 height 4
click at [179, 97] on select "- Empty - Amazing Chocolate Chunk Cookie Bacon & Egg Breakfast Wrap Bistro Deli…" at bounding box center [187, 109] width 17 height 25
click option "[HK] Tuna Salad on Multigrain" at bounding box center [0, 0] width 0 height 0
type input "1"
type input "3"
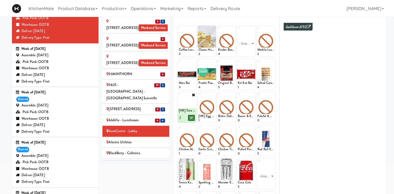
click at [192, 115] on button at bounding box center [191, 118] width 7 height 6
click at [214, 94] on icon at bounding box center [213, 95] width 4 height 4
click option "[HK] Chicken Salad on Multigrain" at bounding box center [0, 0] width 0 height 0
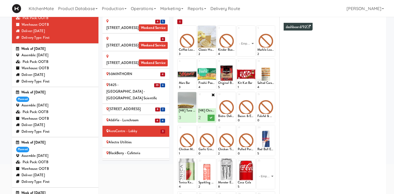
type input "3"
click at [213, 120] on button at bounding box center [211, 118] width 7 height 6
click at [233, 96] on icon at bounding box center [233, 95] width 4 height 4
click at [218, 97] on select "- Empty - Amazing Chocolate Chunk Cookie Bacon & Egg Breakfast Wrap Bistro Deli…" at bounding box center [226, 109] width 17 height 25
click option "Bistro Deli Box" at bounding box center [0, 0] width 0 height 0
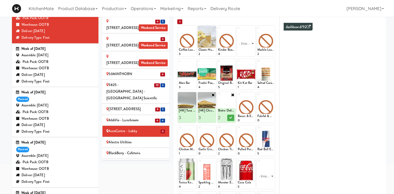
type input "2"
click at [224, 116] on input "2" at bounding box center [222, 118] width 8 height 10
click at [231, 118] on icon at bounding box center [231, 117] width 3 height 3
click at [252, 95] on icon at bounding box center [253, 95] width 4 height 4
click at [238, 97] on select "- Empty - Amazing Chocolate Chunk Cookie Bacon & Egg Breakfast Wrap Bistro Deli…" at bounding box center [246, 109] width 17 height 25
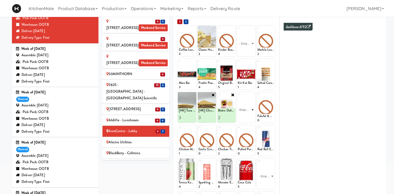
click option "Rotisserie Chicken Chipotle Wrap" at bounding box center [0, 0] width 0 height 0
type input "2"
click at [245, 117] on input "2" at bounding box center [242, 118] width 8 height 10
click at [249, 116] on button at bounding box center [250, 118] width 7 height 6
click at [273, 94] on icon at bounding box center [272, 95] width 4 height 4
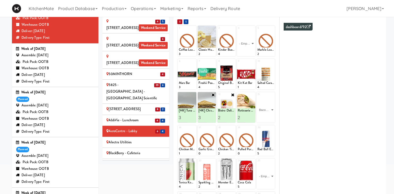
click option "Bacon & Egg Breakfast Wrap" at bounding box center [0, 0] width 0 height 0
click at [262, 115] on input "1" at bounding box center [261, 118] width 8 height 10
click at [260, 115] on input "1" at bounding box center [261, 118] width 8 height 10
type input "2"
click at [262, 116] on input "2" at bounding box center [261, 118] width 8 height 10
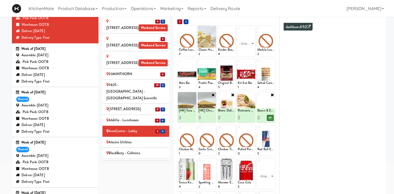
click at [270, 118] on icon at bounding box center [270, 117] width 3 height 3
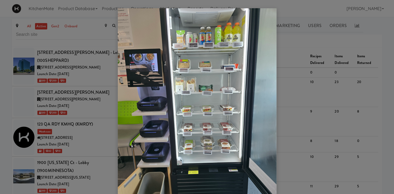
scroll to position [83, 0]
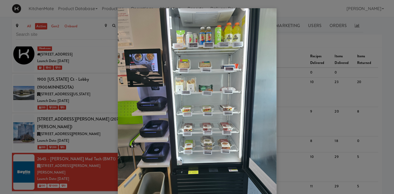
click at [74, 160] on div at bounding box center [197, 97] width 394 height 194
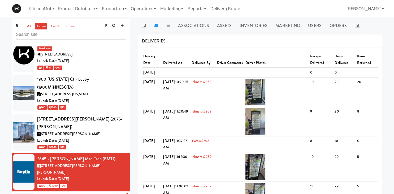
click at [73, 193] on div "2660 - [PERSON_NAME] Med Tech (BMT2)" at bounding box center [81, 197] width 89 height 8
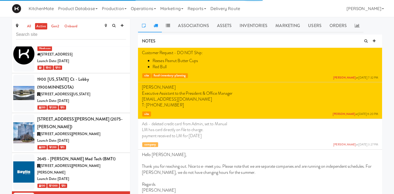
click at [160, 23] on link at bounding box center [156, 25] width 12 height 13
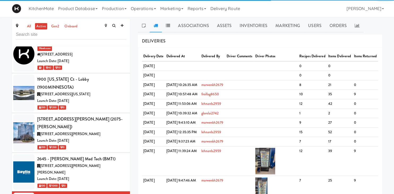
click at [155, 27] on icon at bounding box center [156, 25] width 4 height 4
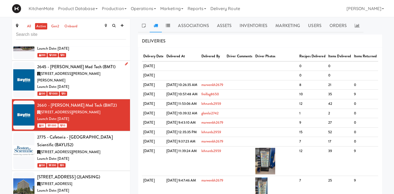
scroll to position [178, 0]
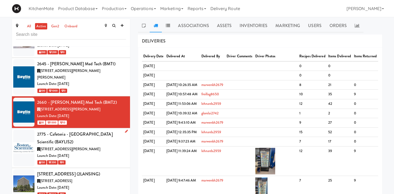
click at [98, 146] on div "[STREET_ADDRESS][PERSON_NAME]" at bounding box center [81, 149] width 89 height 7
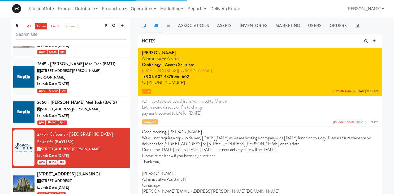
click at [158, 26] on link at bounding box center [156, 25] width 12 height 13
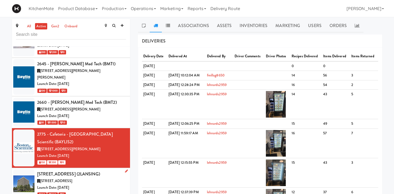
click at [97, 184] on div "Launch Date: [DATE]" at bounding box center [81, 187] width 89 height 7
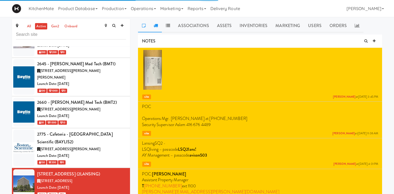
click at [158, 25] on link at bounding box center [156, 25] width 12 height 13
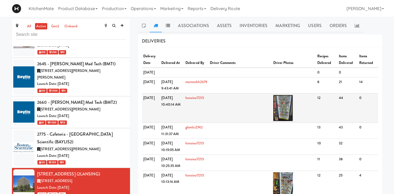
click at [282, 111] on img at bounding box center [283, 108] width 20 height 27
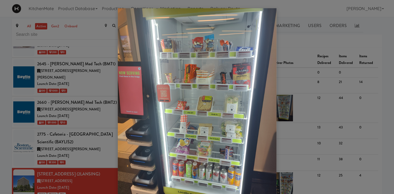
click at [288, 77] on div at bounding box center [197, 97] width 394 height 194
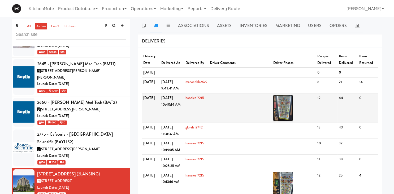
click at [286, 110] on img at bounding box center [283, 108] width 20 height 27
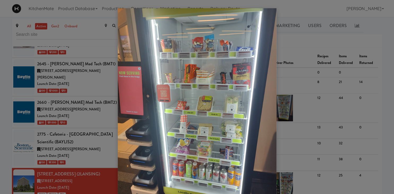
click at [64, 119] on div at bounding box center [197, 97] width 394 height 194
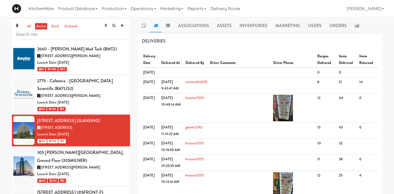
scroll to position [242, 0]
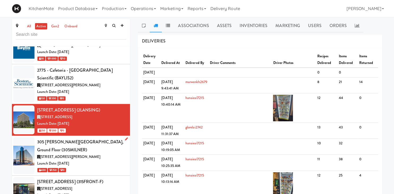
click at [68, 138] on div "305 [PERSON_NAME][GEOGRAPHIC_DATA], Ground Floor (305MILNER)" at bounding box center [81, 146] width 89 height 16
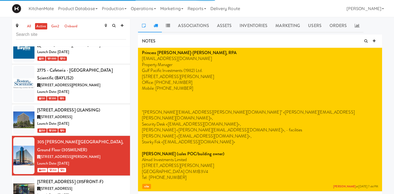
click at [157, 30] on link at bounding box center [156, 25] width 12 height 13
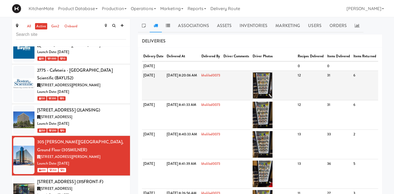
click at [273, 97] on img at bounding box center [263, 85] width 20 height 27
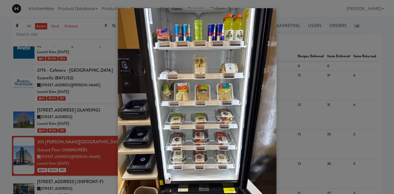
click at [73, 119] on div at bounding box center [197, 97] width 394 height 194
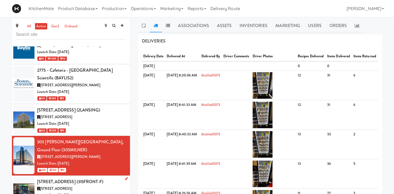
click at [69, 178] on div "[STREET_ADDRESS] (315FRONT-F)" at bounding box center [81, 182] width 89 height 8
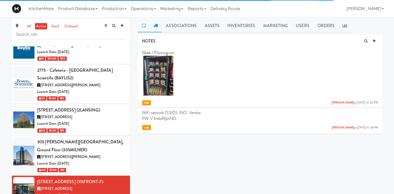
click at [153, 25] on link at bounding box center [156, 25] width 12 height 13
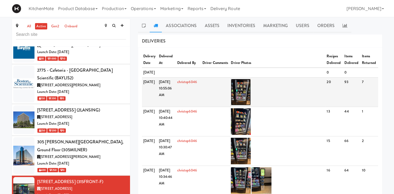
click at [239, 96] on img at bounding box center [241, 92] width 20 height 27
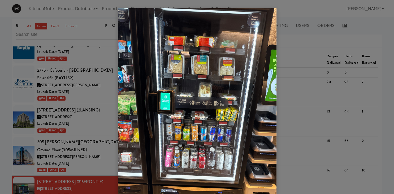
click at [310, 69] on div at bounding box center [197, 97] width 394 height 194
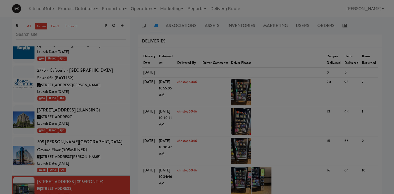
click at [310, 69] on body "Okay Okay Select date: previous 2025-Aug next Su Mo Tu We Th Fr Sa 27 28 29 30 …" at bounding box center [197, 114] width 394 height 194
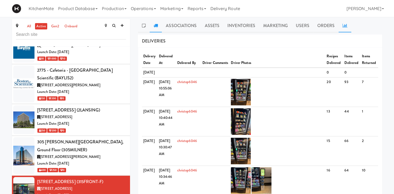
click at [344, 30] on link at bounding box center [345, 25] width 13 height 13
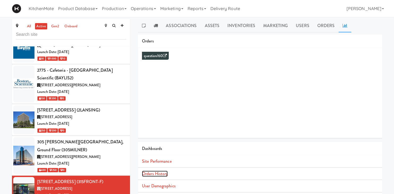
click at [151, 174] on link "Orders History" at bounding box center [155, 174] width 26 height 6
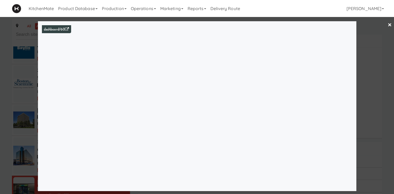
click at [18, 108] on div at bounding box center [197, 97] width 394 height 194
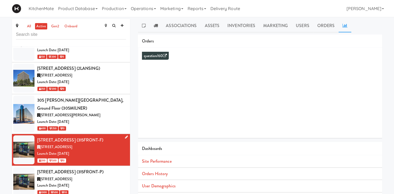
scroll to position [292, 0]
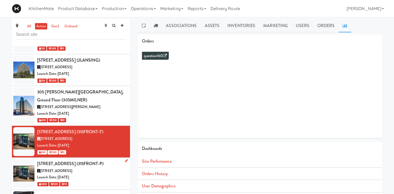
click at [92, 160] on div "[STREET_ADDRESS] (315FRONT-P)" at bounding box center [81, 164] width 89 height 8
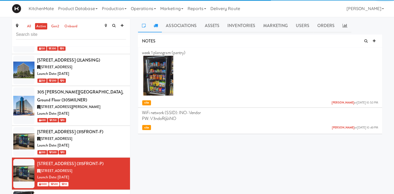
click at [157, 25] on icon at bounding box center [156, 25] width 4 height 4
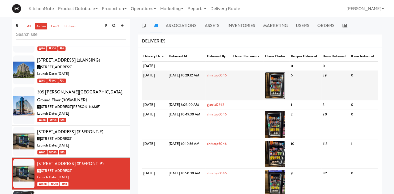
click at [285, 87] on img at bounding box center [275, 85] width 20 height 27
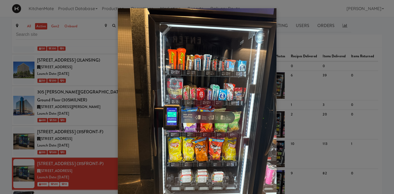
click at [50, 97] on div at bounding box center [197, 97] width 394 height 194
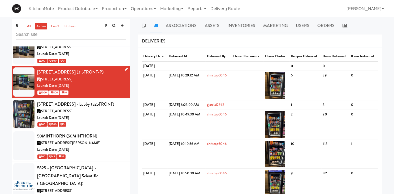
scroll to position [384, 0]
click at [67, 146] on div "Launch Date: [DATE]" at bounding box center [81, 149] width 89 height 7
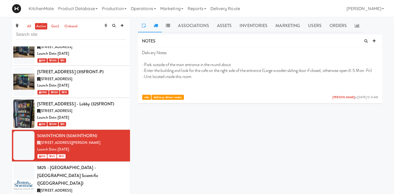
click at [154, 25] on icon at bounding box center [156, 25] width 4 height 4
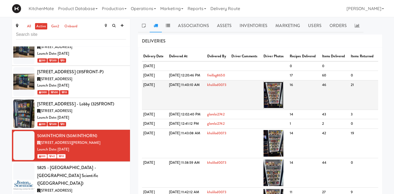
click at [281, 86] on img at bounding box center [273, 95] width 20 height 27
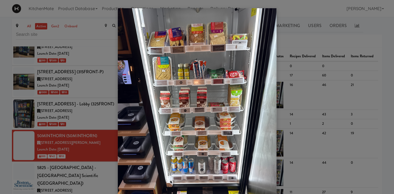
click at [82, 109] on div at bounding box center [197, 97] width 394 height 194
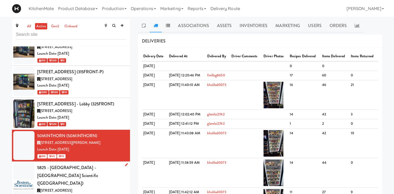
click at [79, 164] on div "5825 - [GEOGRAPHIC_DATA] - [GEOGRAPHIC_DATA] Scientific ([GEOGRAPHIC_DATA])" at bounding box center [81, 176] width 89 height 24
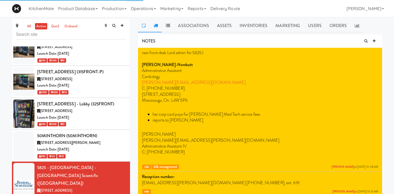
click at [157, 25] on icon at bounding box center [156, 25] width 4 height 4
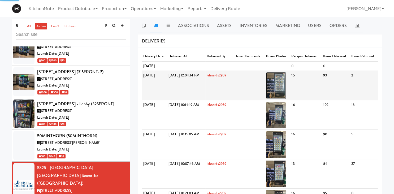
click at [286, 91] on img at bounding box center [276, 85] width 20 height 27
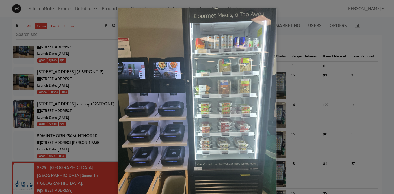
click at [41, 165] on div at bounding box center [197, 97] width 394 height 194
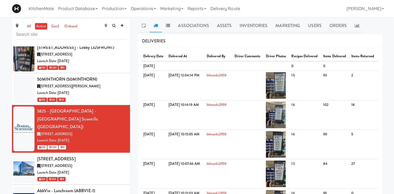
scroll to position [456, 0]
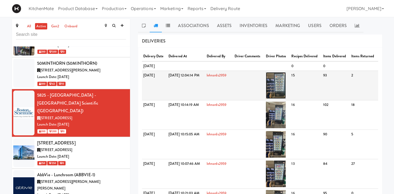
click at [286, 83] on img at bounding box center [276, 85] width 20 height 27
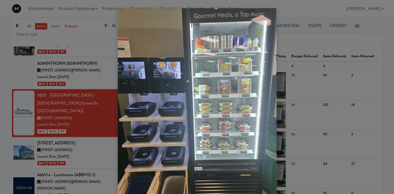
click at [86, 133] on div at bounding box center [197, 97] width 394 height 194
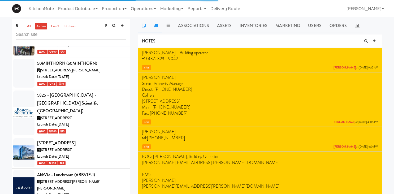
click at [154, 27] on icon at bounding box center [156, 25] width 4 height 4
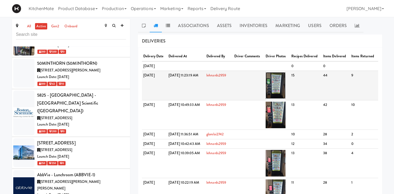
click at [286, 93] on img at bounding box center [276, 85] width 20 height 27
